Goal: Task Accomplishment & Management: Manage account settings

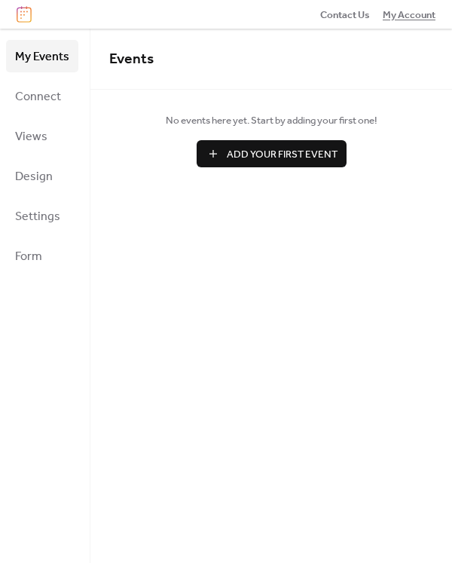
click at [405, 11] on span "My Account" at bounding box center [409, 15] width 53 height 15
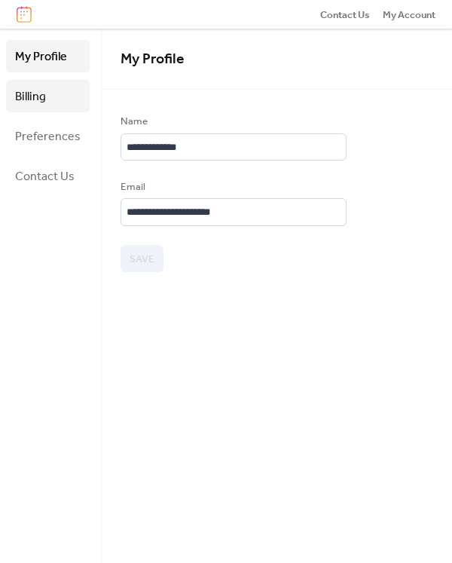
click at [35, 97] on span "Billing" at bounding box center [30, 96] width 31 height 23
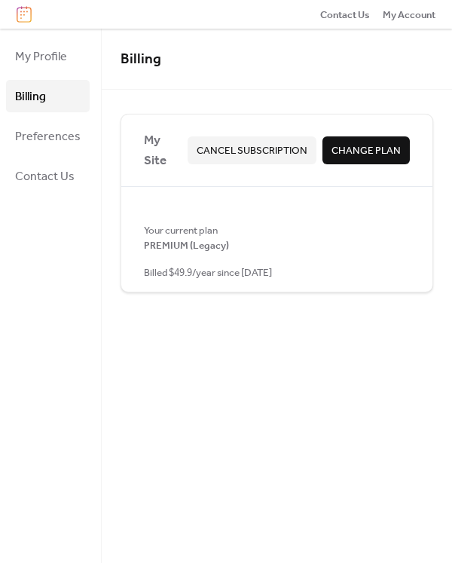
click at [267, 143] on span "Cancel Subscription" at bounding box center [252, 150] width 111 height 15
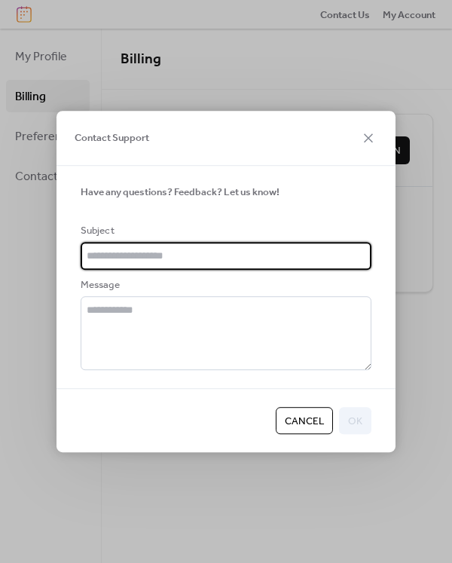
click at [370, 143] on icon at bounding box center [369, 138] width 18 height 18
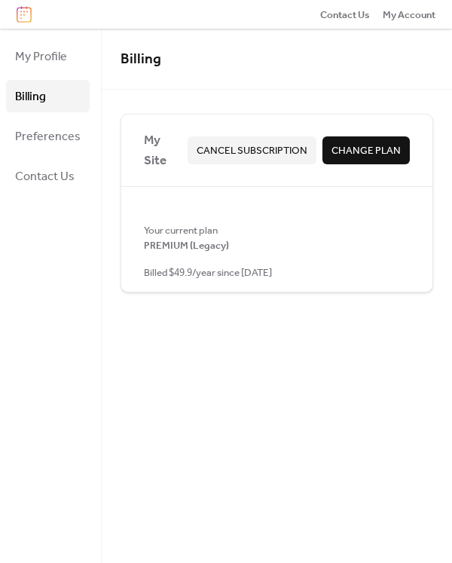
click at [265, 145] on span "Cancel Subscription" at bounding box center [252, 150] width 111 height 15
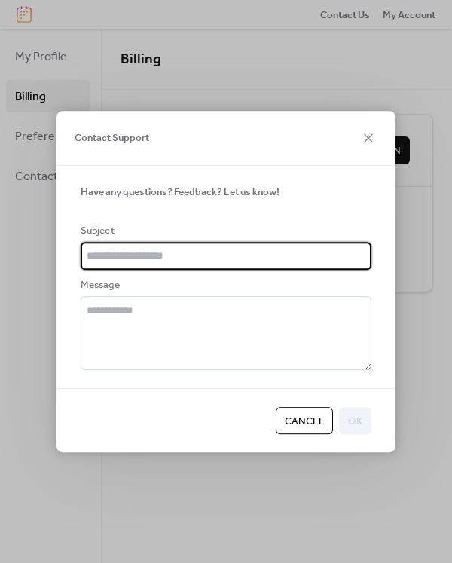
click at [198, 251] on input "text" at bounding box center [226, 256] width 291 height 27
type input "**********"
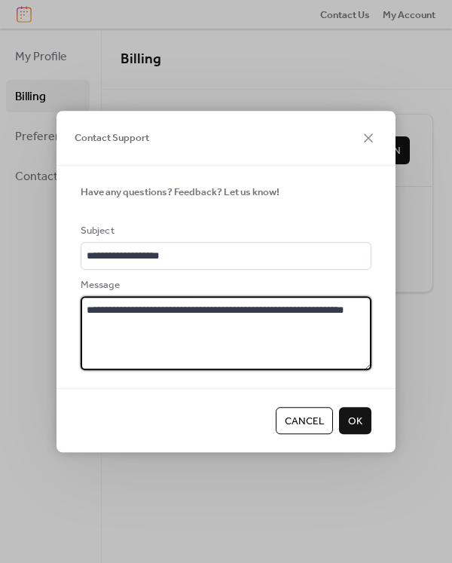
type textarea "**********"
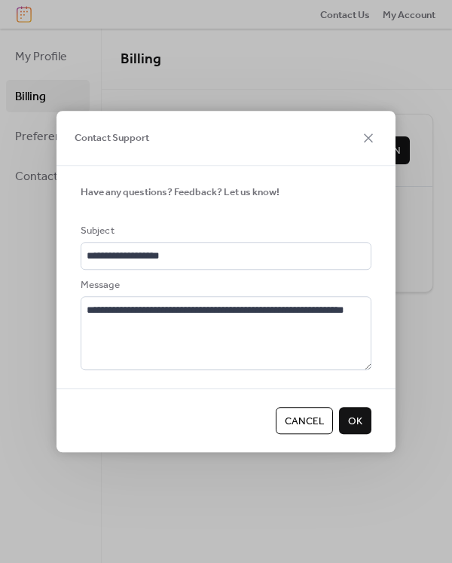
click at [359, 421] on span "OK" at bounding box center [355, 421] width 14 height 15
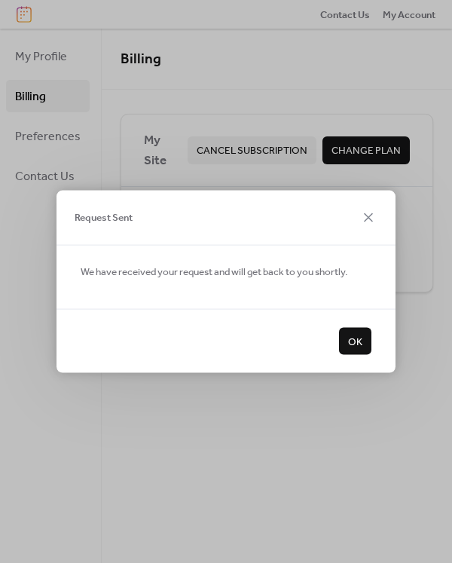
click at [357, 343] on span "OK" at bounding box center [355, 342] width 14 height 15
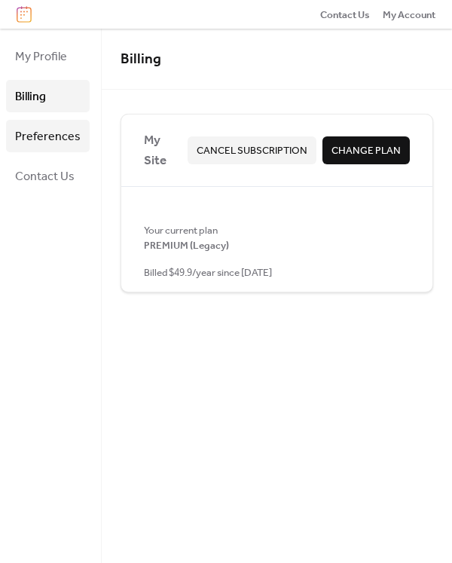
click at [30, 138] on span "Preferences" at bounding box center [48, 136] width 66 height 23
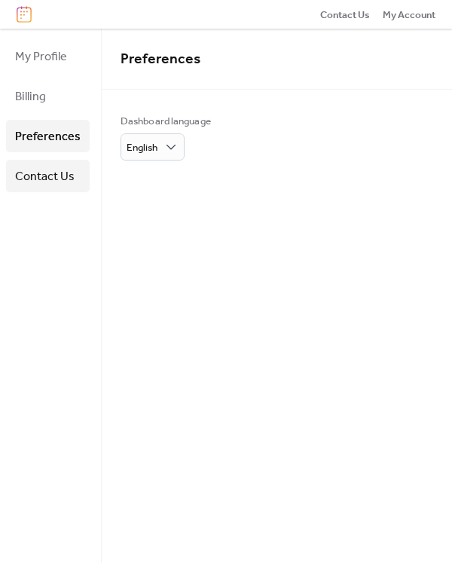
click at [37, 168] on span "Contact Us" at bounding box center [45, 176] width 60 height 23
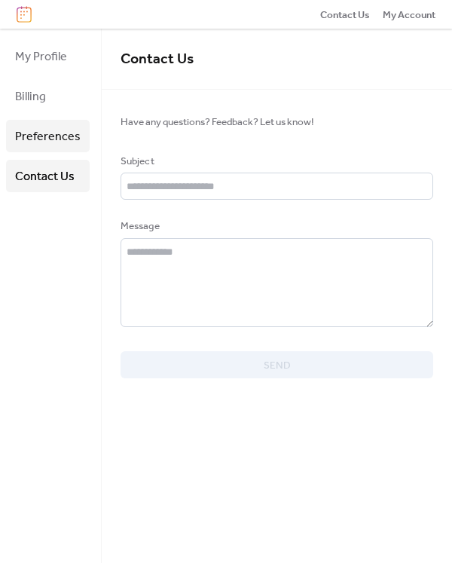
click at [47, 135] on span "Preferences" at bounding box center [48, 136] width 66 height 23
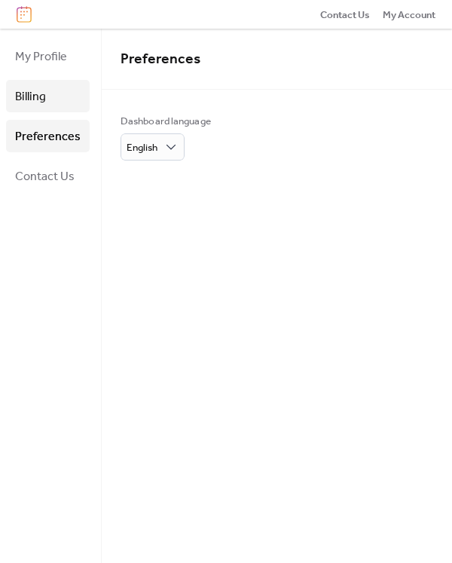
click at [26, 94] on span "Billing" at bounding box center [30, 96] width 31 height 23
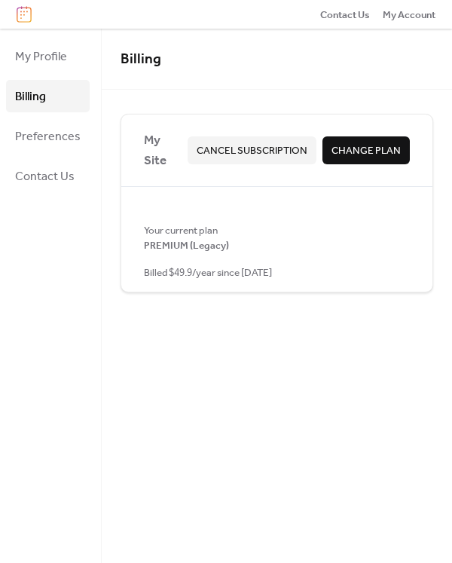
click at [250, 153] on span "Cancel Subscription" at bounding box center [252, 150] width 111 height 15
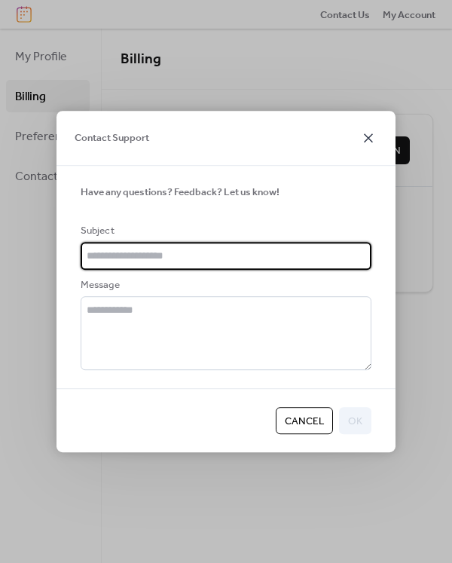
click at [366, 140] on icon at bounding box center [369, 138] width 18 height 18
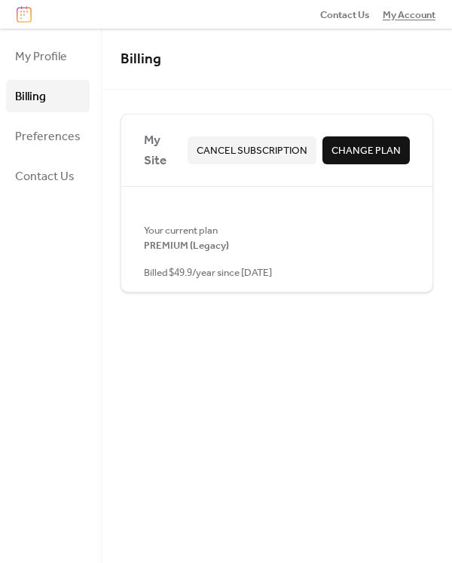
click at [404, 15] on span "My Account" at bounding box center [409, 15] width 53 height 15
